Goal: Participate in discussion

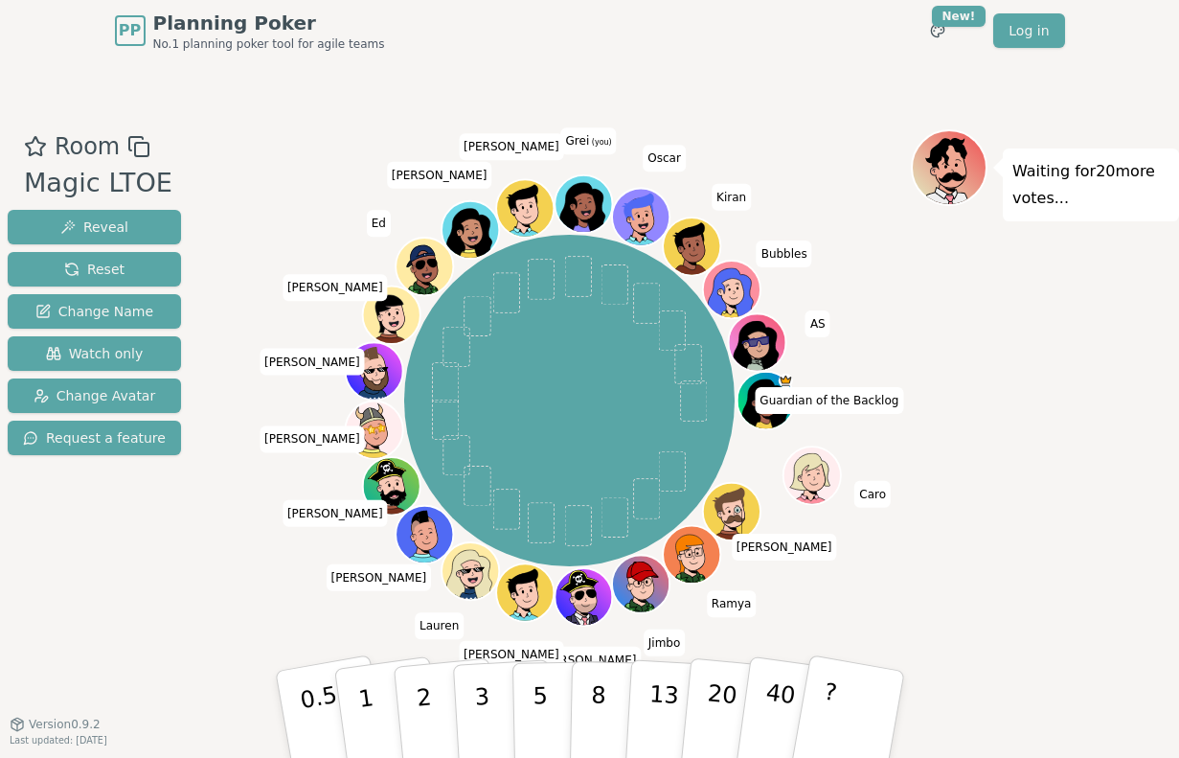
click at [988, 499] on div "Waiting for 20 more votes..." at bounding box center [1045, 392] width 268 height 527
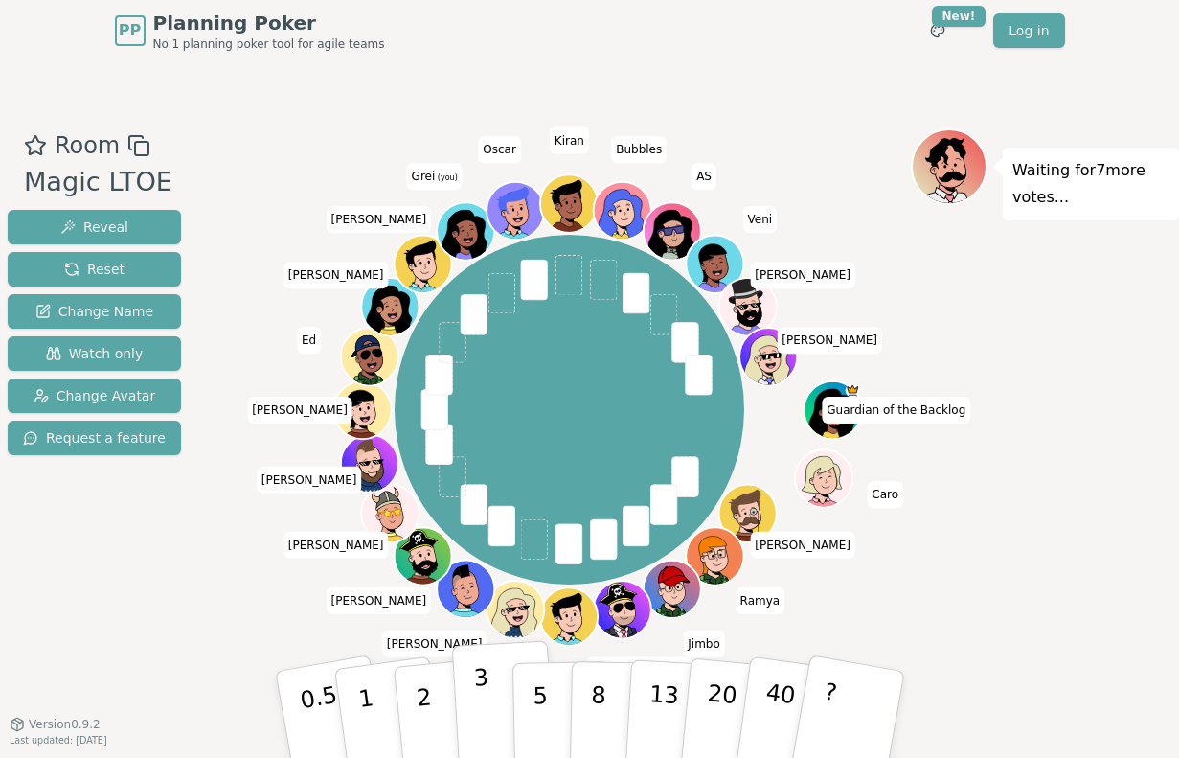
click at [478, 706] on p "3" at bounding box center [482, 716] width 21 height 104
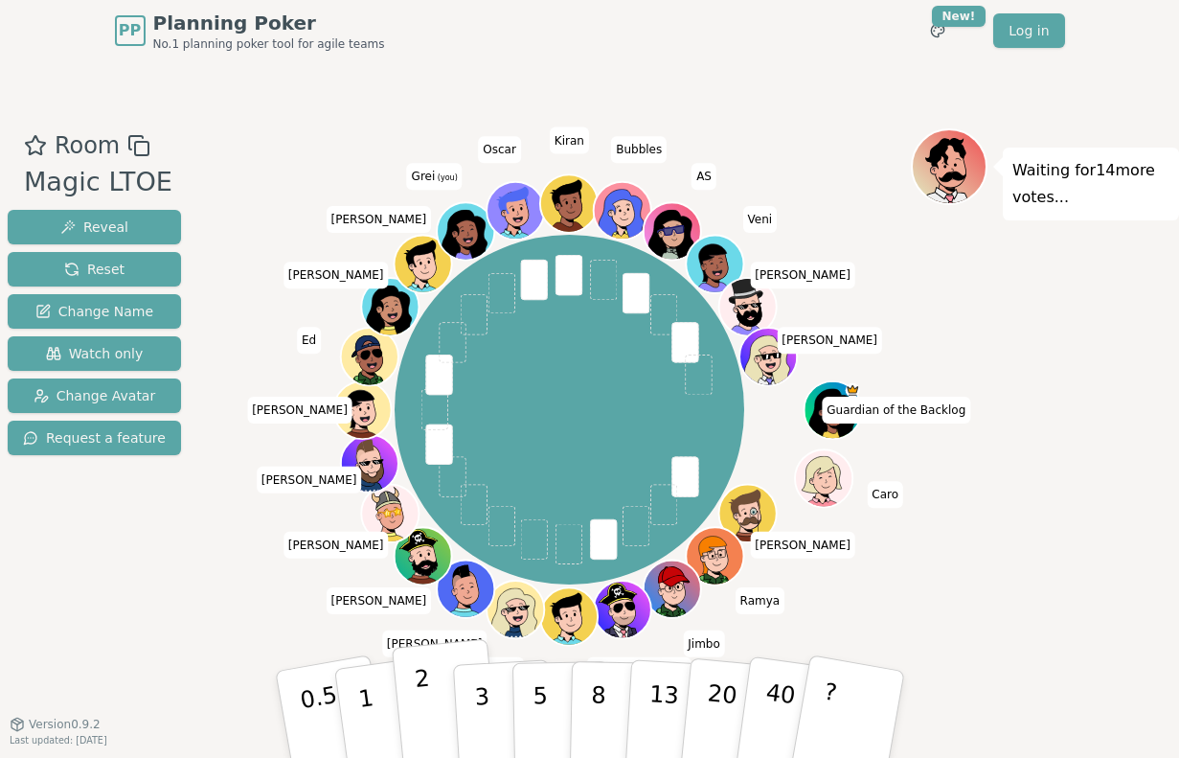
click at [435, 698] on button "2" at bounding box center [445, 715] width 109 height 152
click at [1029, 555] on div "Waiting for 13 more votes..." at bounding box center [1045, 392] width 268 height 528
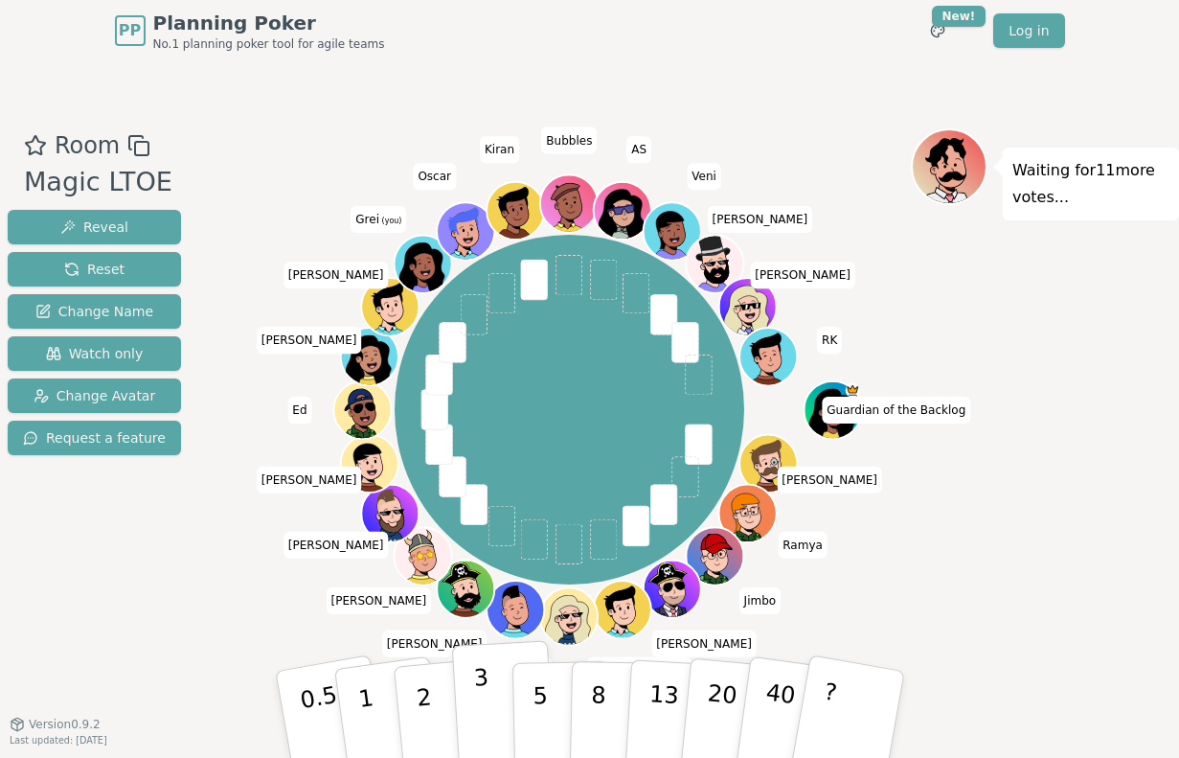
click at [479, 703] on p "3" at bounding box center [482, 716] width 21 height 104
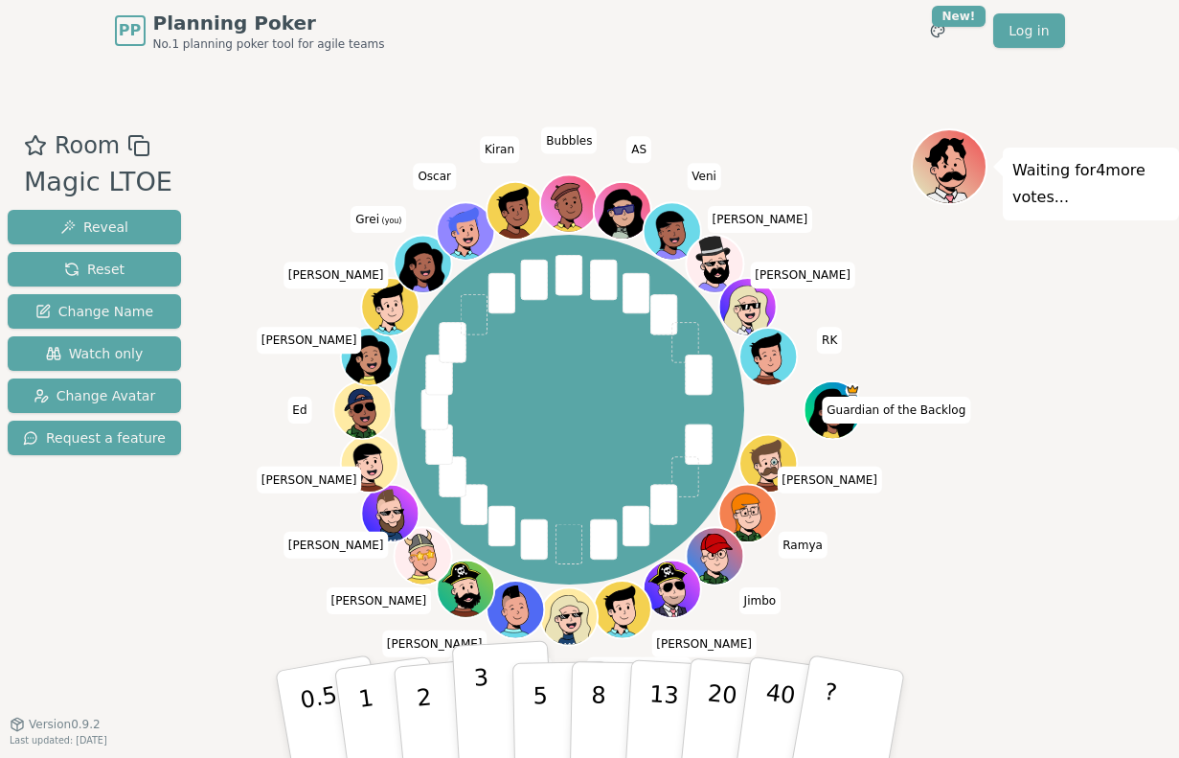
click at [478, 695] on p "3" at bounding box center [482, 716] width 21 height 104
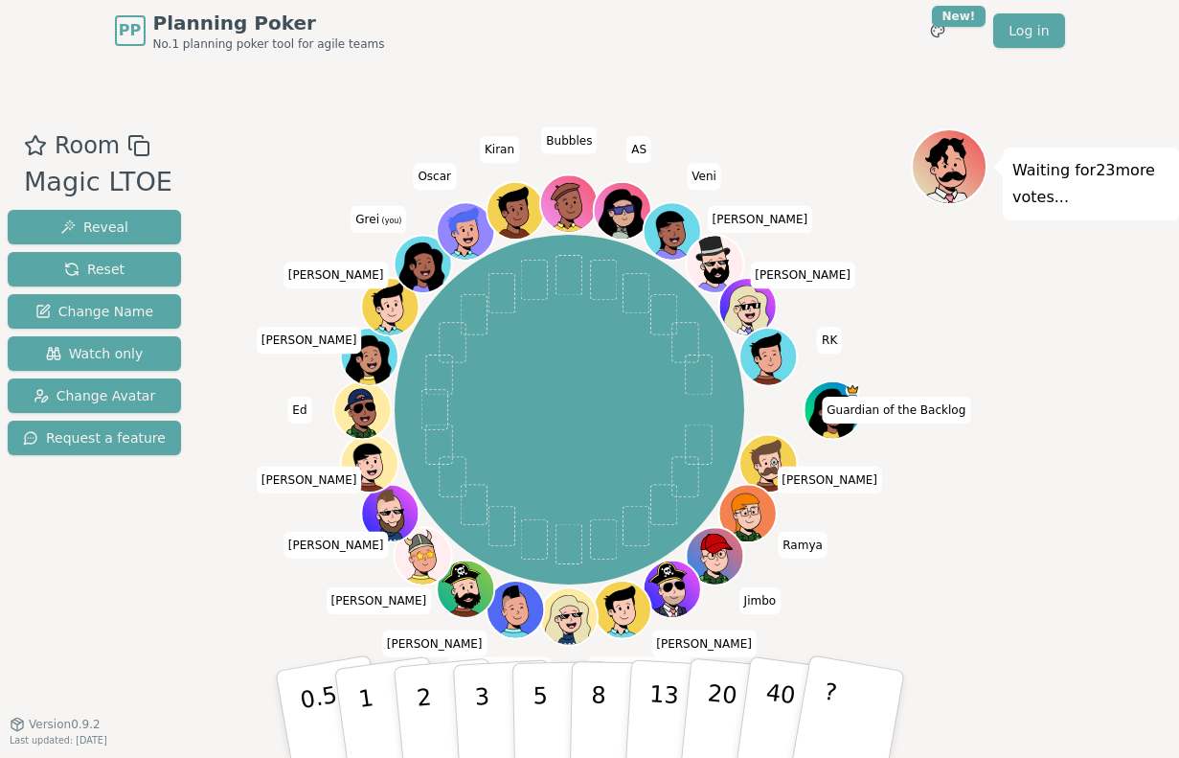
click at [332, 107] on div "Room Magic LTOE Reveal Reset Change Name Watch only Change Avatar Request a fea…" at bounding box center [589, 392] width 1179 height 662
click at [190, 552] on div "Room Magic LTOE Reveal Reset Change Name Watch only Change Avatar Request a fea…" at bounding box center [589, 392] width 1179 height 528
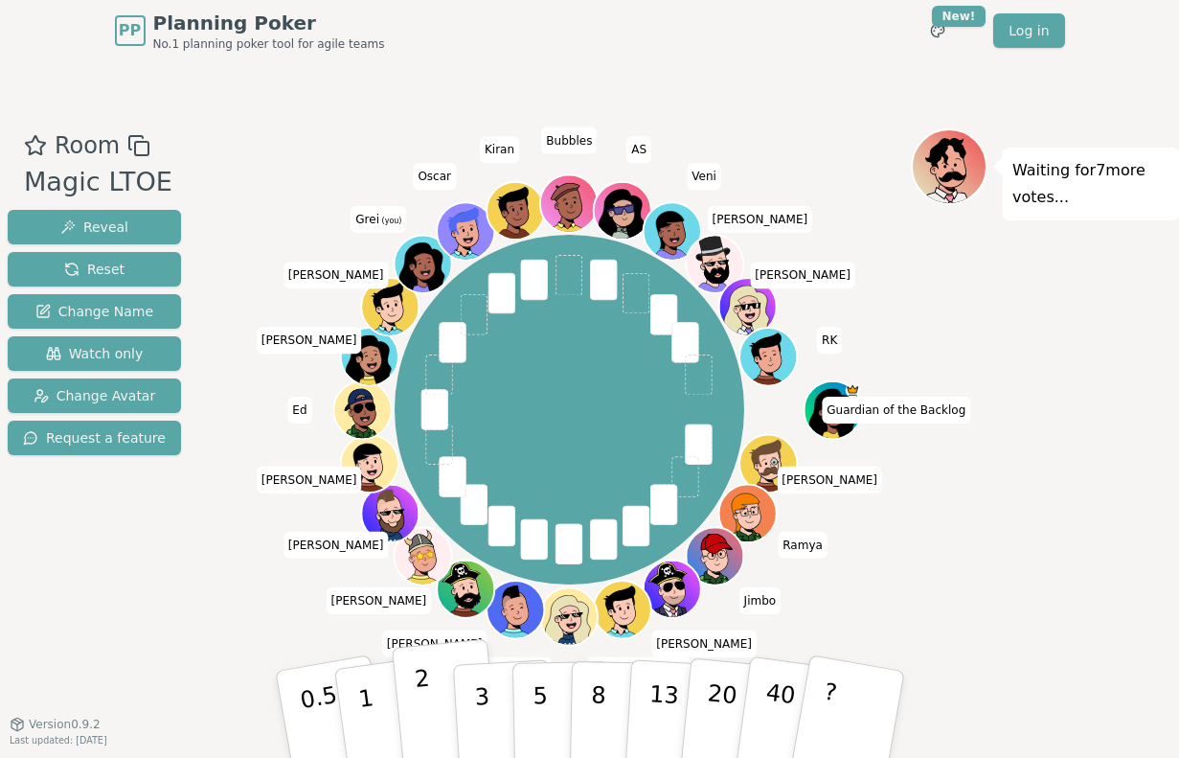
click at [440, 713] on button "2" at bounding box center [445, 715] width 109 height 152
click at [491, 697] on button "3" at bounding box center [503, 714] width 104 height 149
click at [1066, 533] on div "Waiting for 5 more votes..." at bounding box center [1045, 392] width 268 height 528
